Goal: Register for event/course: Register for event/course

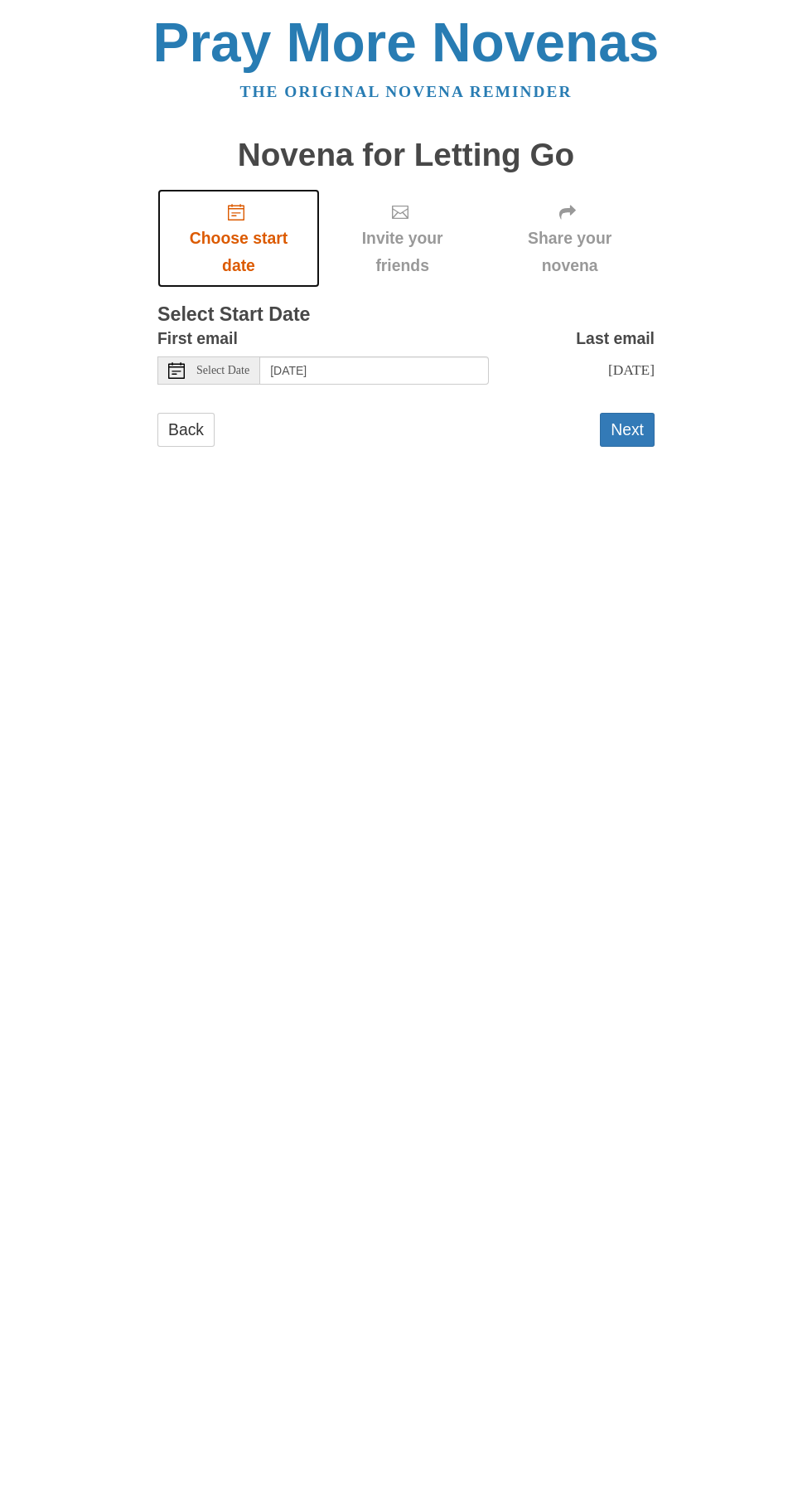
click at [252, 229] on span "Choose start date" at bounding box center [238, 252] width 129 height 55
click at [252, 356] on div "Select Date" at bounding box center [209, 370] width 103 height 28
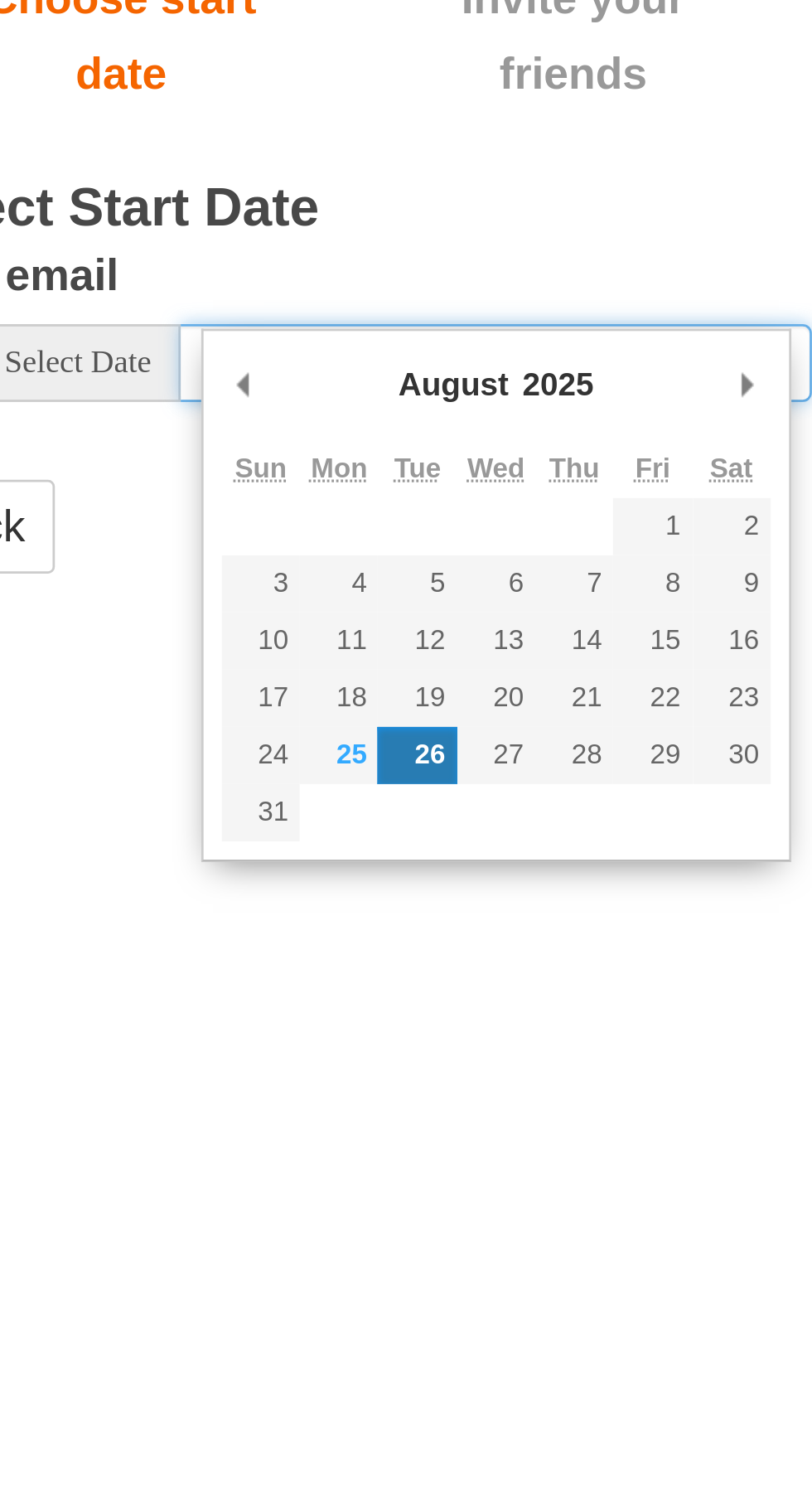
type input "Monday, August 25th"
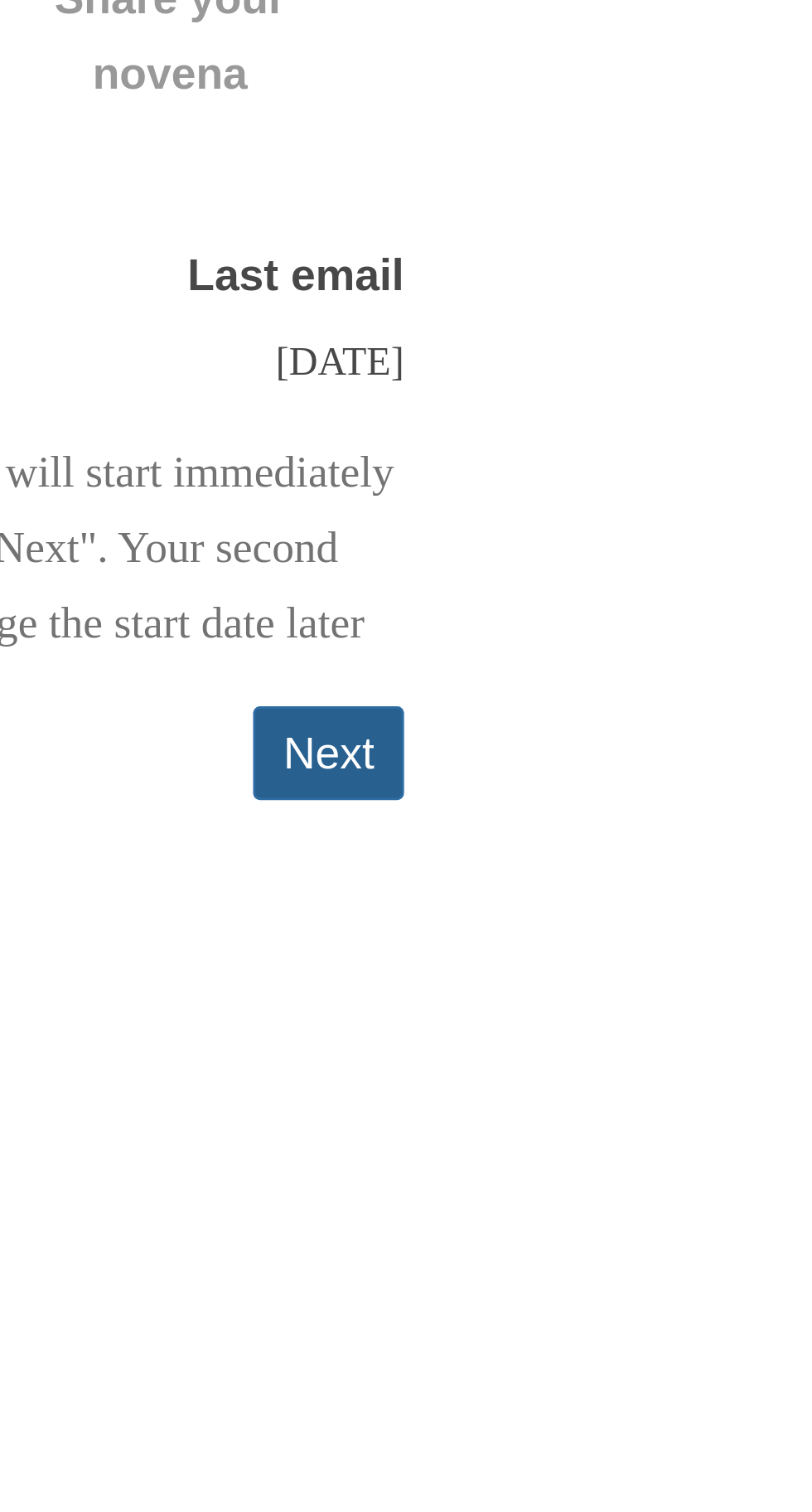
click at [623, 524] on button "Next" at bounding box center [627, 512] width 55 height 34
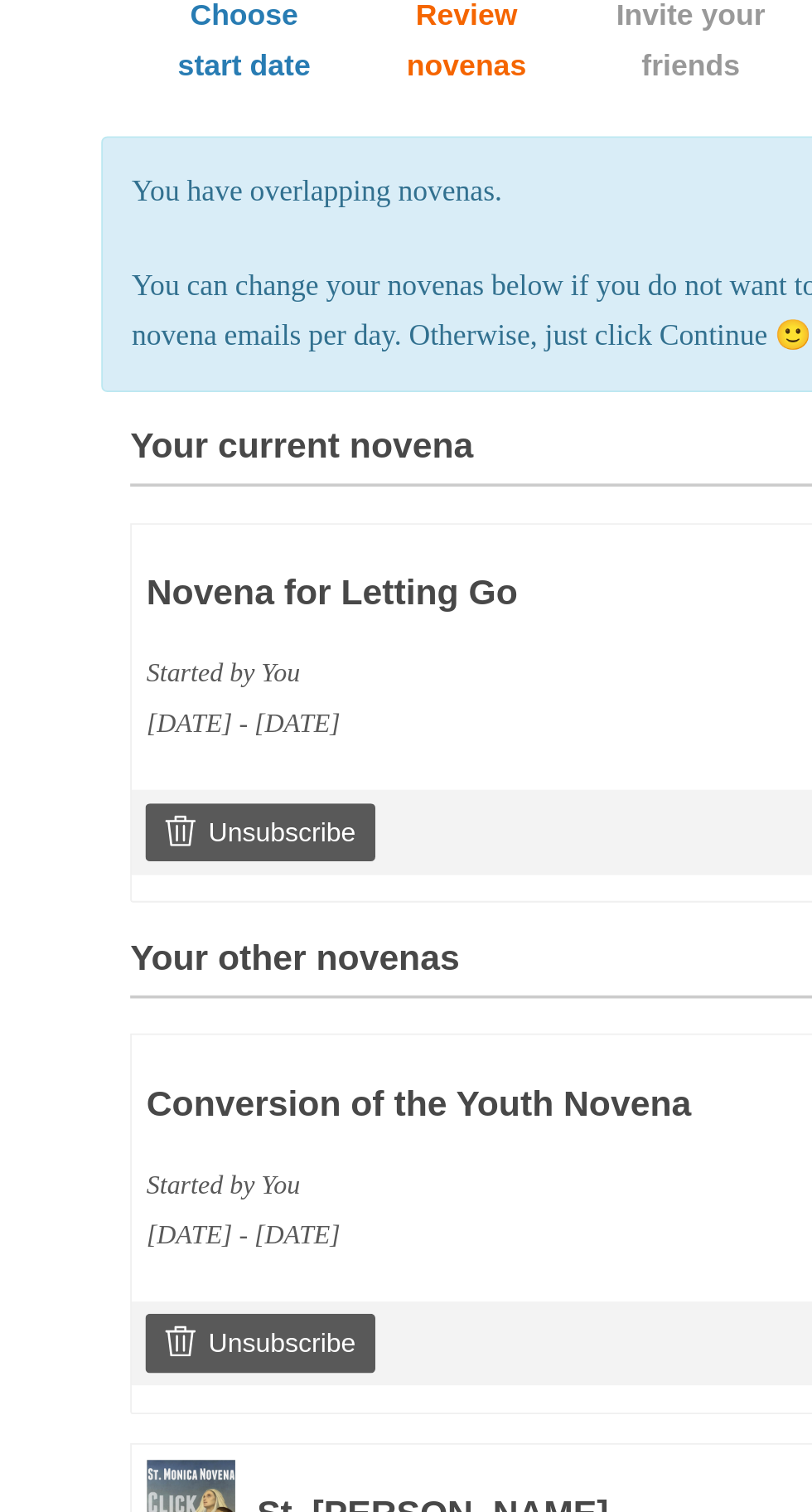
scroll to position [51, 0]
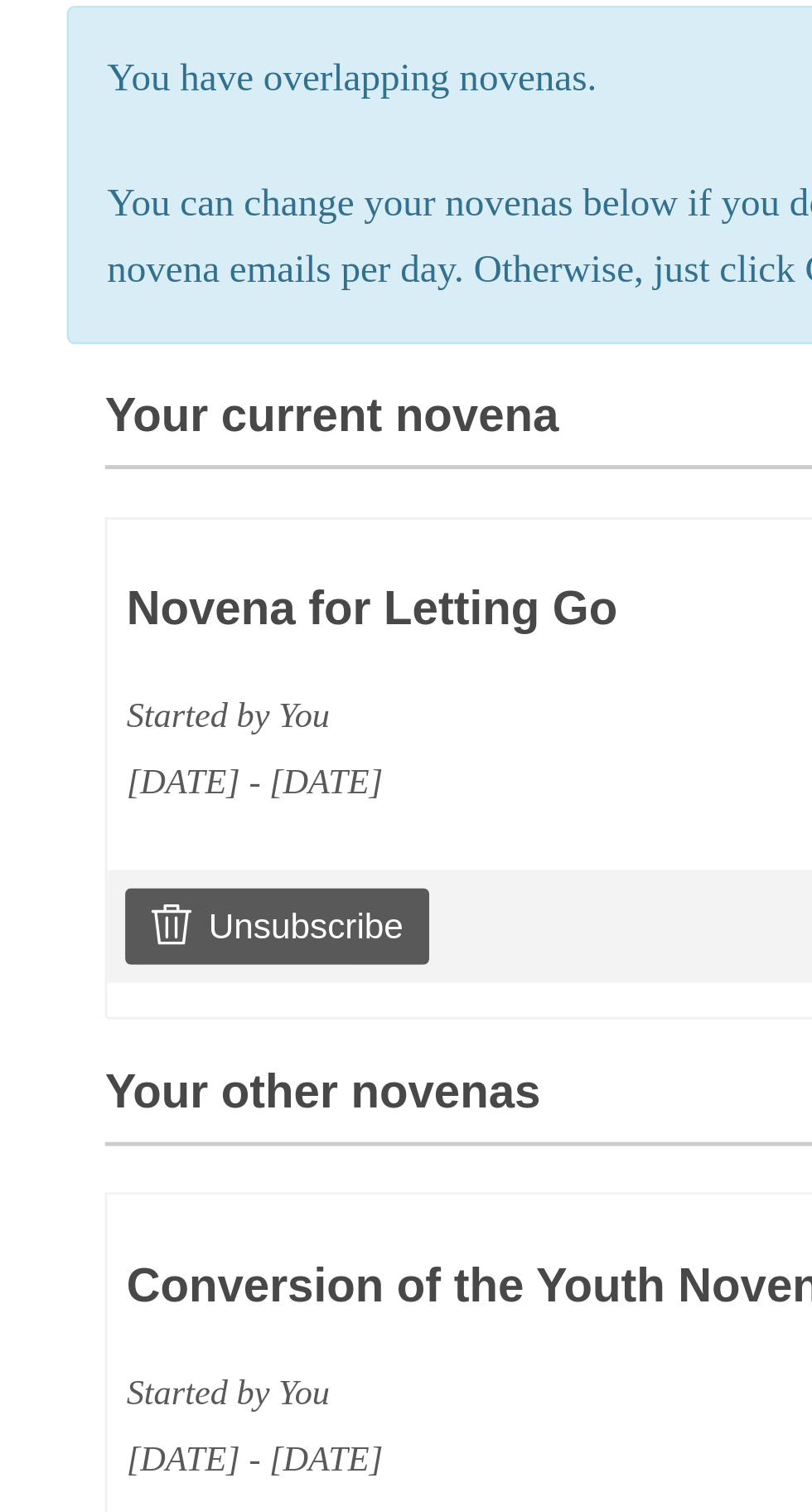
click at [290, 523] on h3 "Novena for Letting Go" at bounding box center [358, 521] width 383 height 22
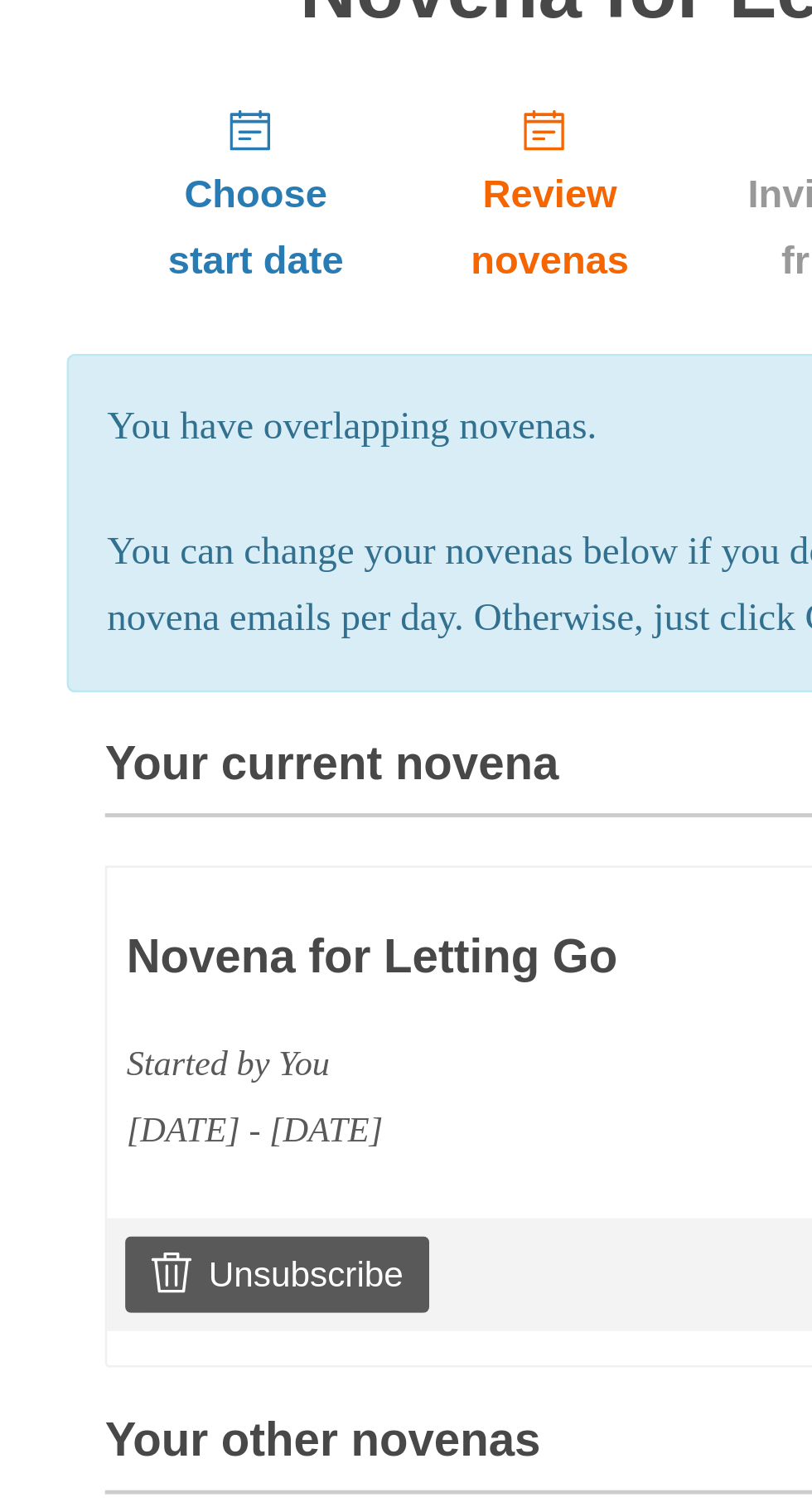
scroll to position [0, 0]
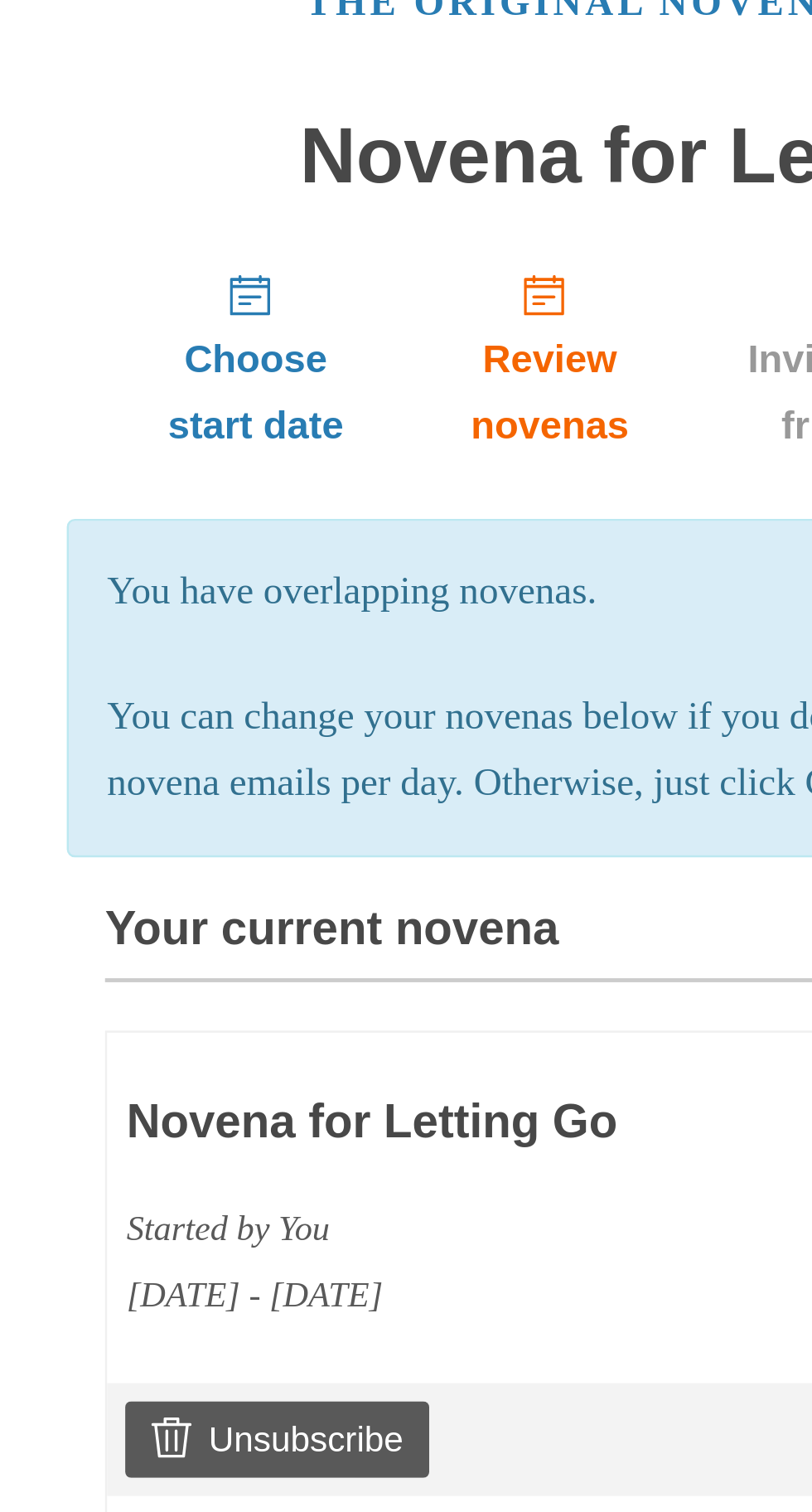
click at [272, 564] on h3 "Novena for Letting Go" at bounding box center [358, 553] width 383 height 22
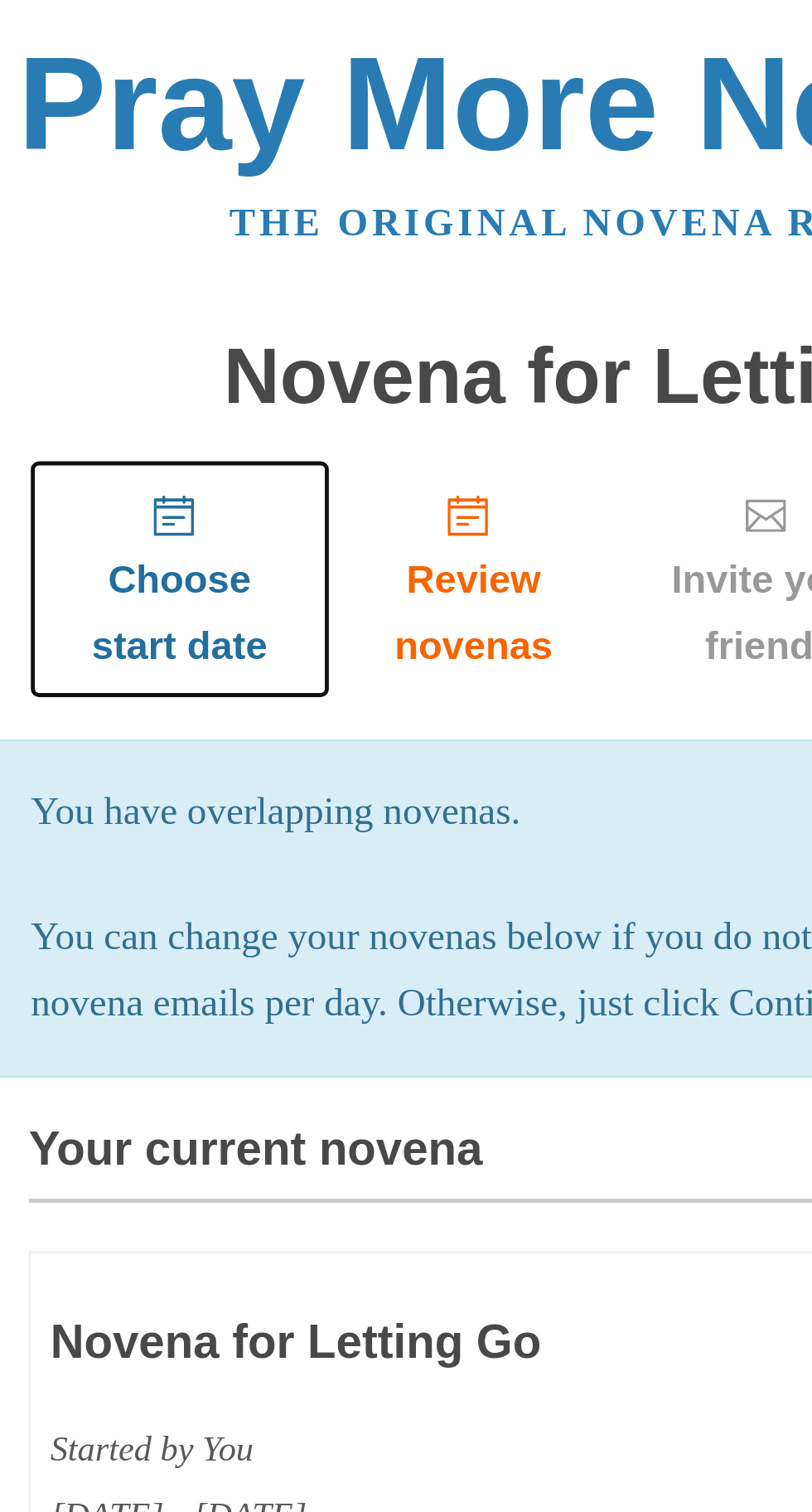
click at [225, 230] on span "Choose start date" at bounding box center [219, 252] width 91 height 55
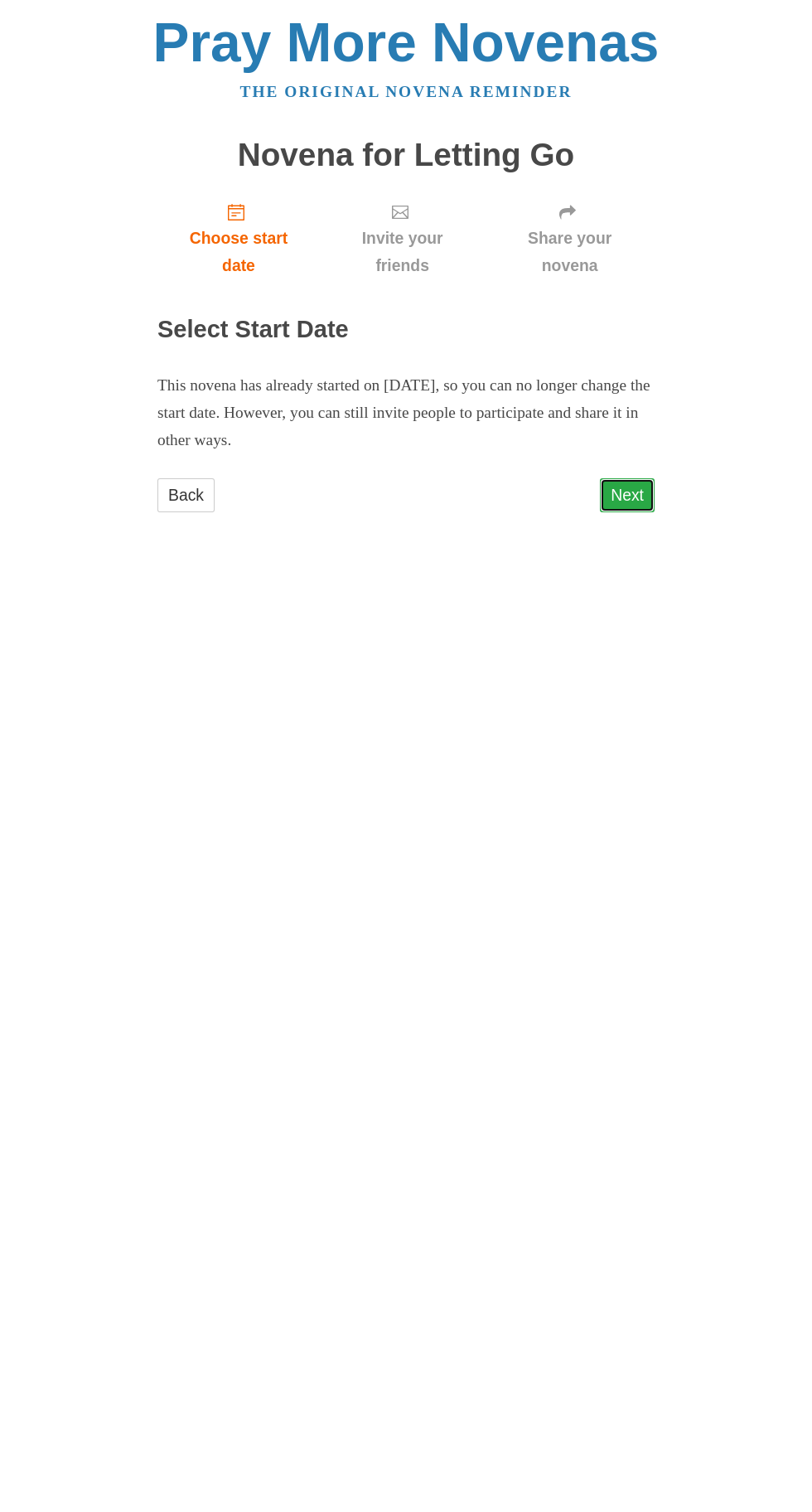
click at [611, 479] on link "Next" at bounding box center [627, 496] width 55 height 34
click at [159, 479] on link "Back" at bounding box center [187, 496] width 57 height 34
